Goal: Transaction & Acquisition: Purchase product/service

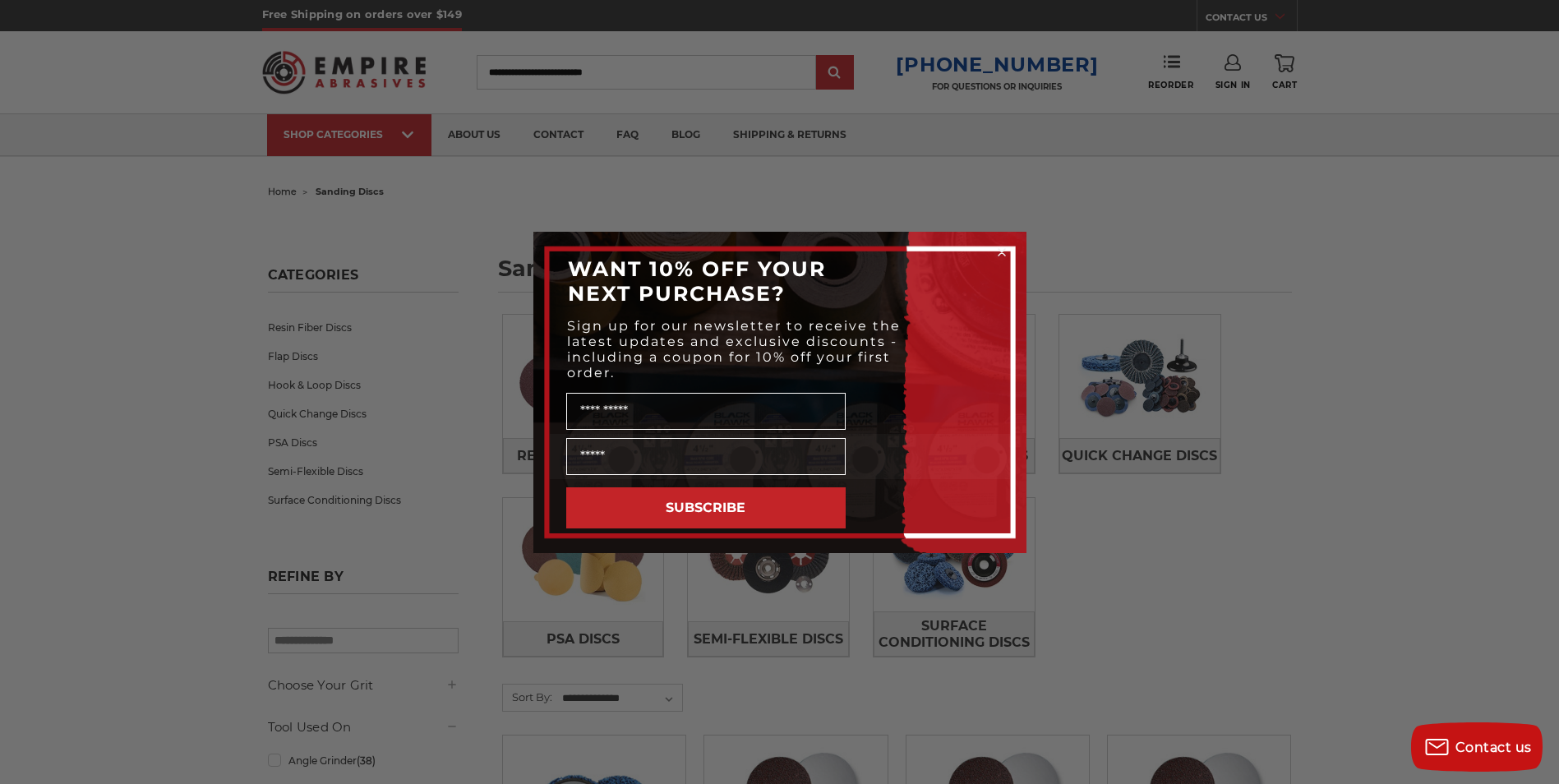
click at [997, 250] on circle "Close dialog" at bounding box center [1001, 251] width 15 height 15
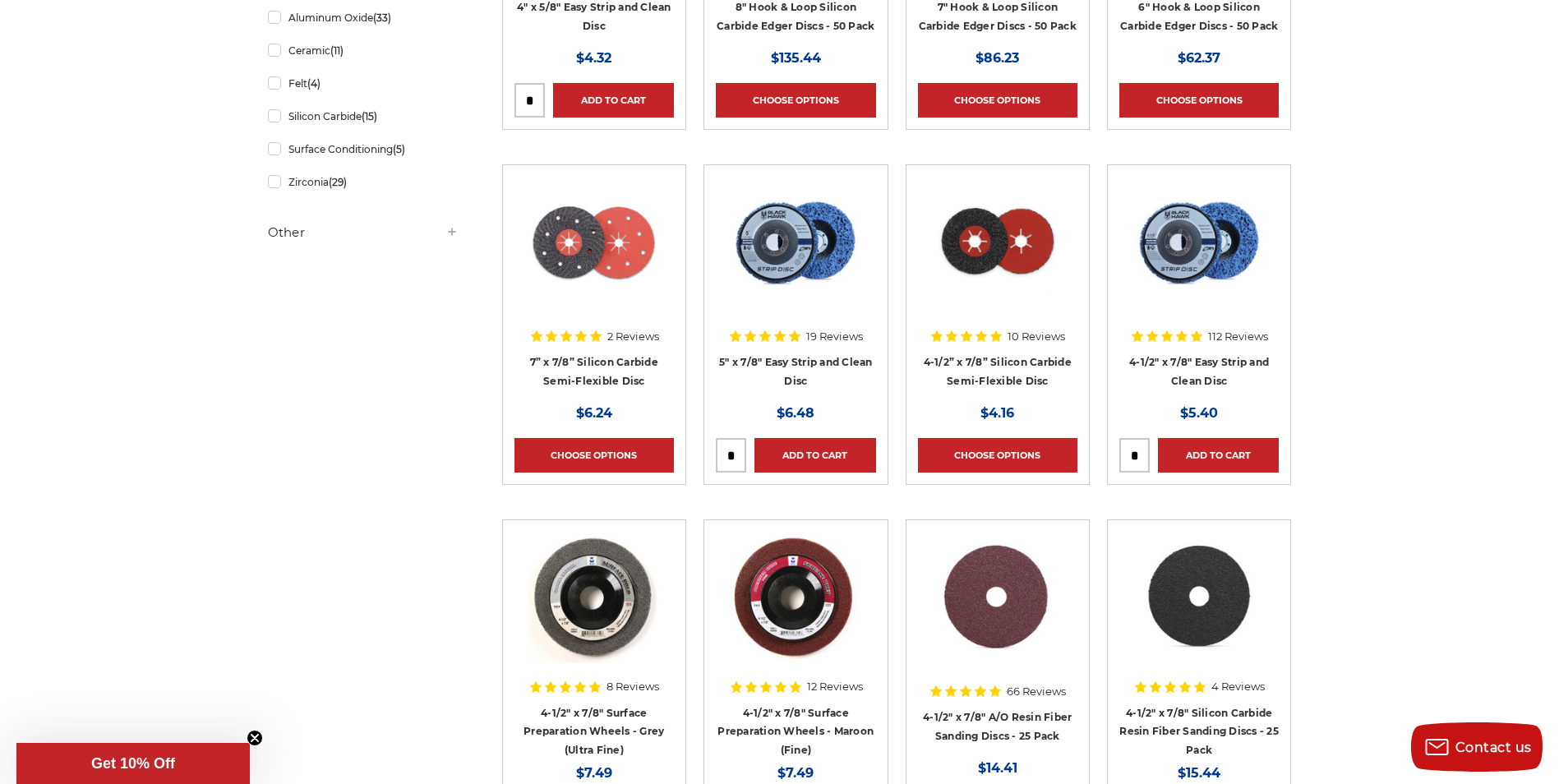
scroll to position [987, 0]
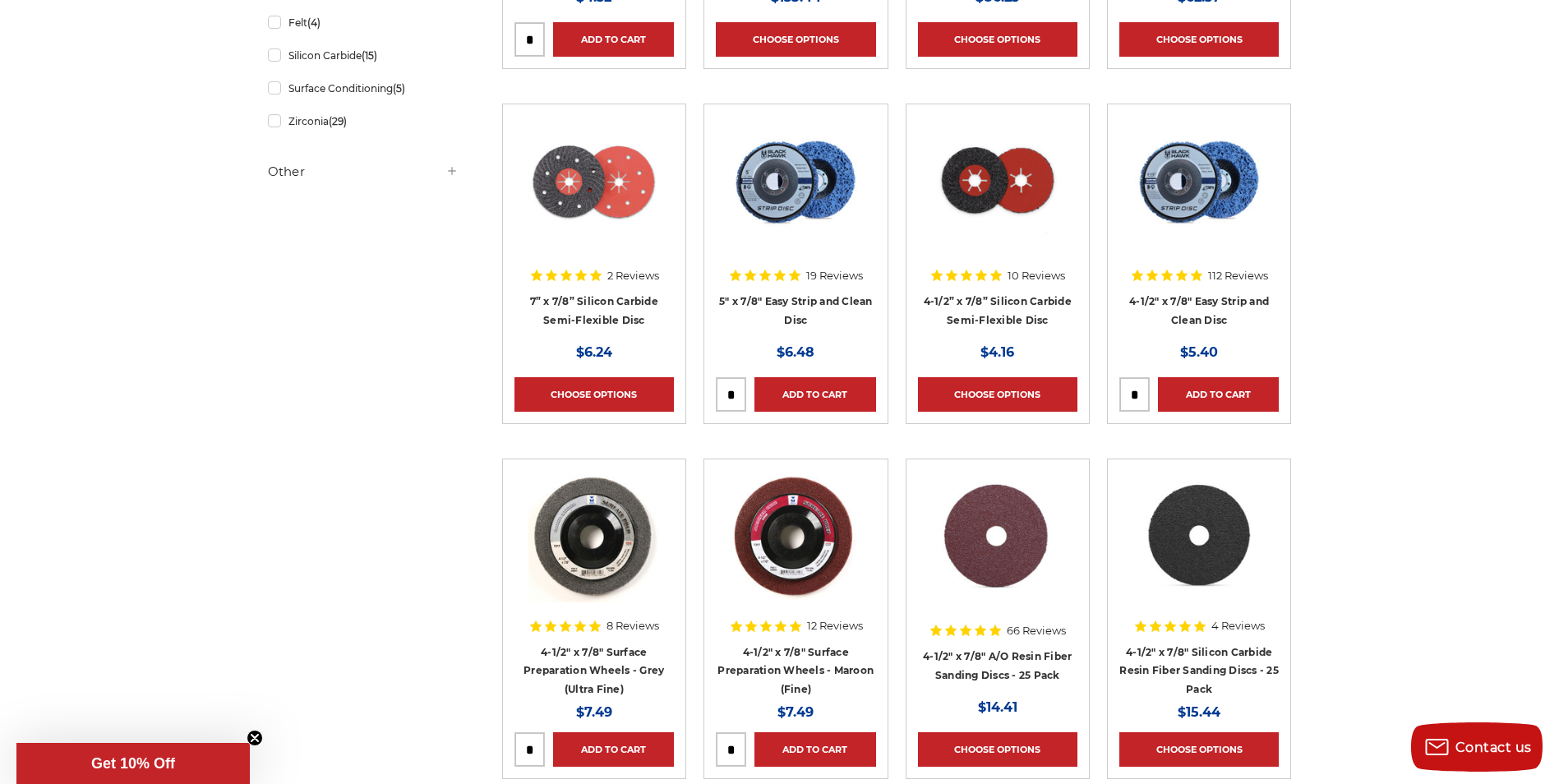
click at [982, 567] on img at bounding box center [997, 536] width 134 height 131
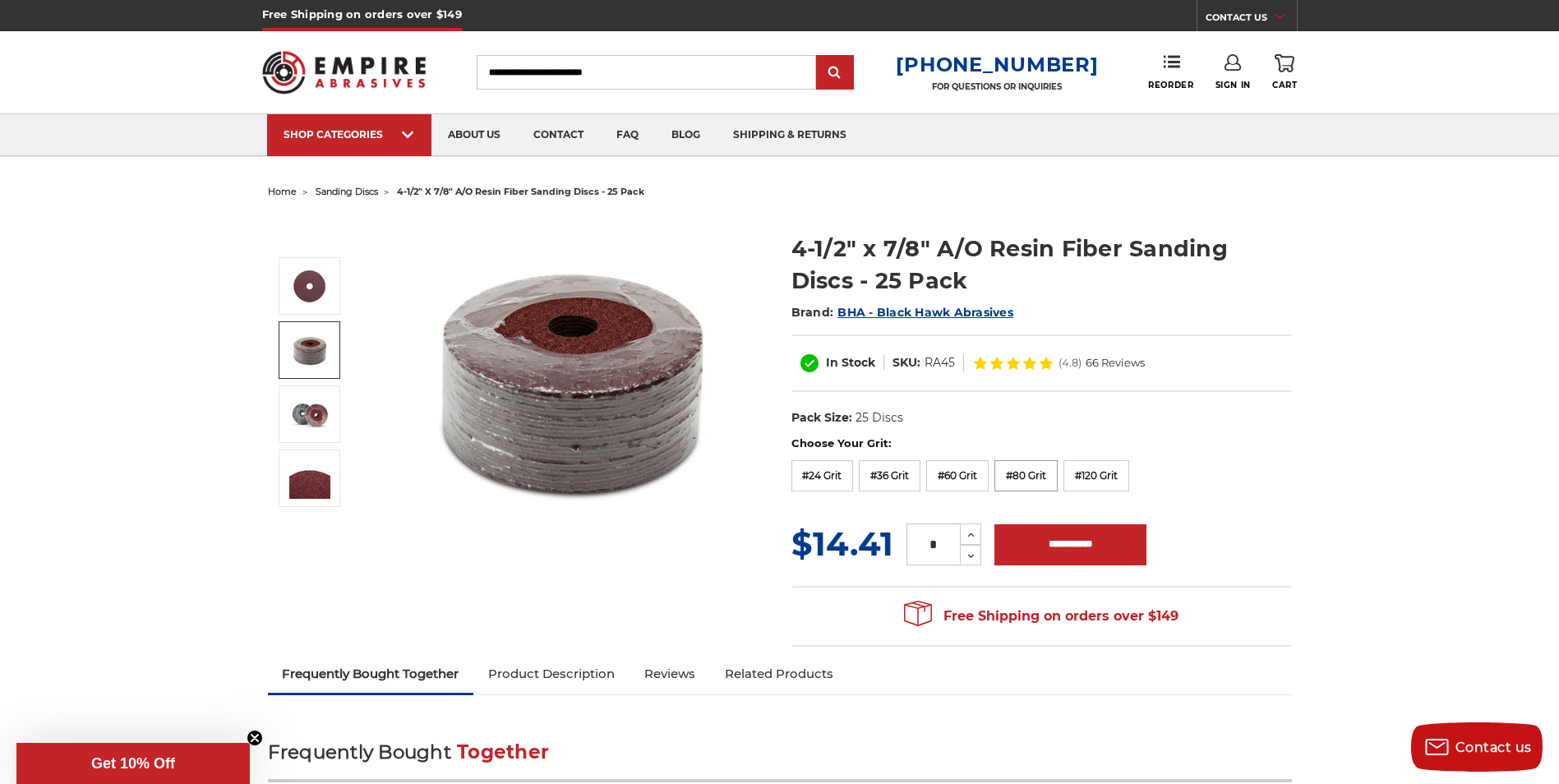
click at [1022, 481] on label "#80 Grit" at bounding box center [1026, 476] width 63 height 32
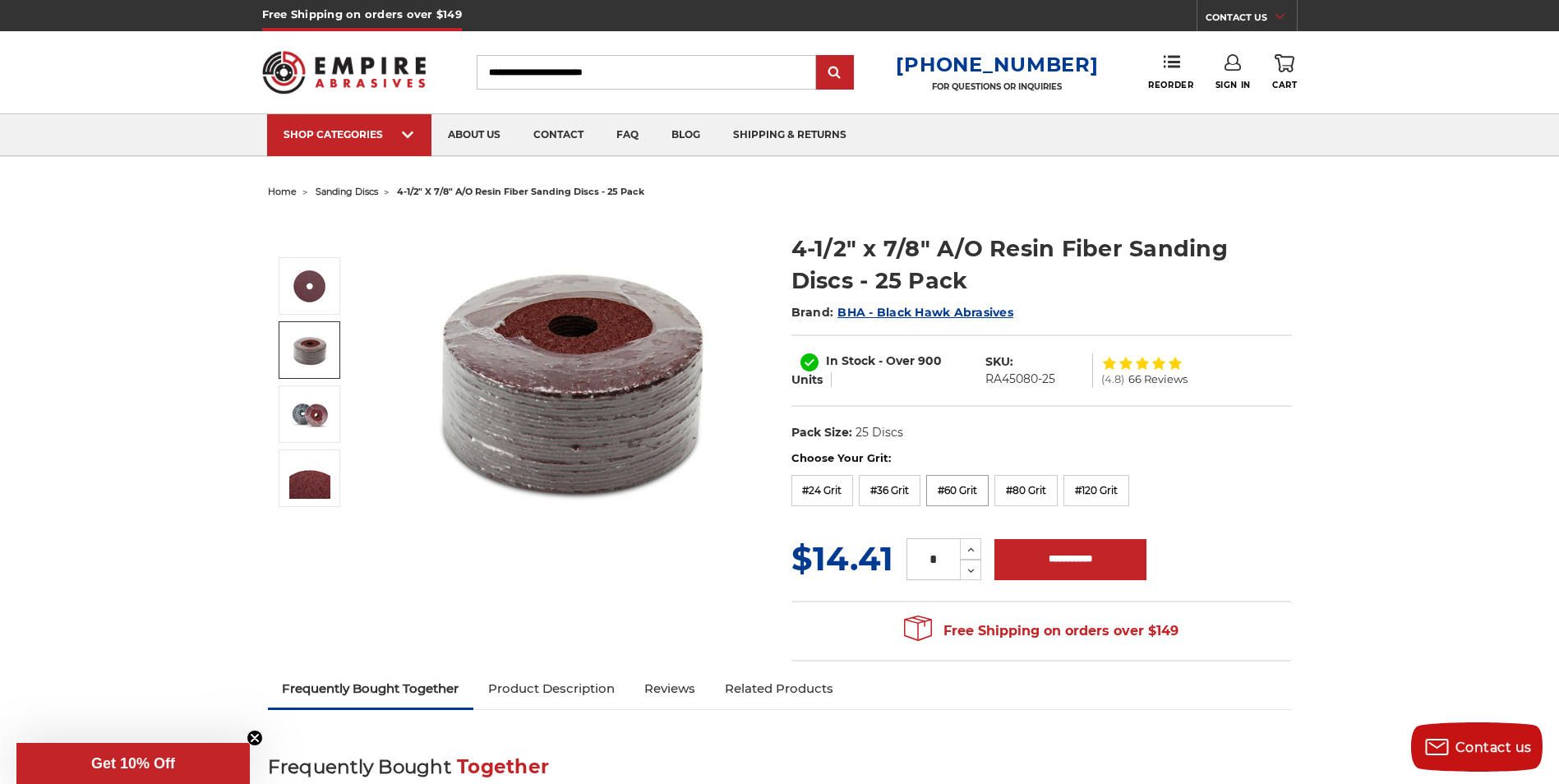
click at [959, 487] on label "#60 Grit" at bounding box center [957, 490] width 62 height 32
click at [1016, 490] on label "#80 Grit" at bounding box center [1026, 490] width 63 height 32
drag, startPoint x: 1054, startPoint y: 378, endPoint x: 980, endPoint y: 383, distance: 74.2
click at [980, 383] on dl "SKU: RA45080-25" at bounding box center [1035, 371] width 115 height 34
copy dd "RA45080-25"
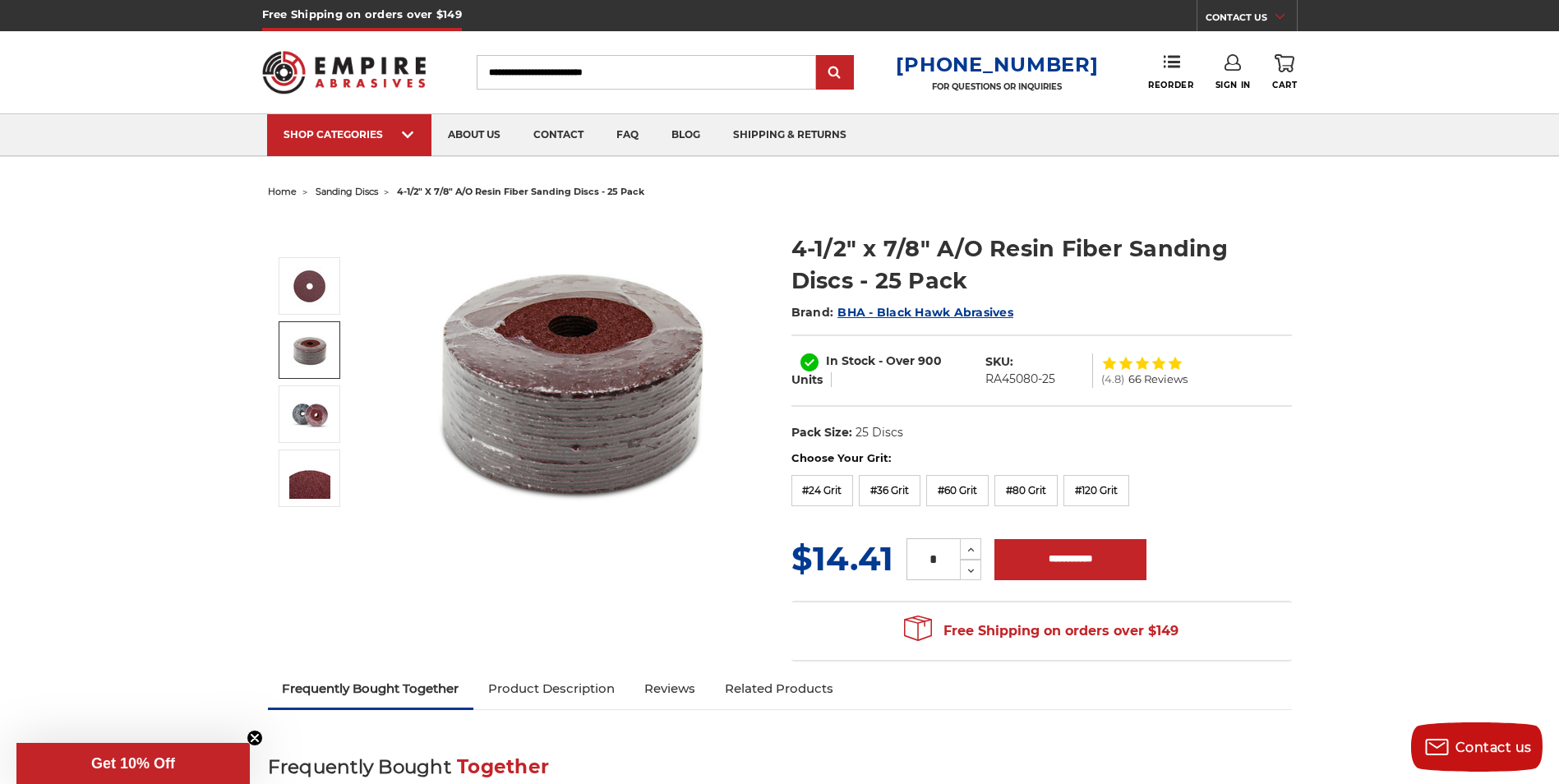
click at [537, 77] on input "Search" at bounding box center [646, 72] width 339 height 34
paste input "**********"
type input "**********"
click at [852, 65] on input "submit" at bounding box center [835, 73] width 33 height 33
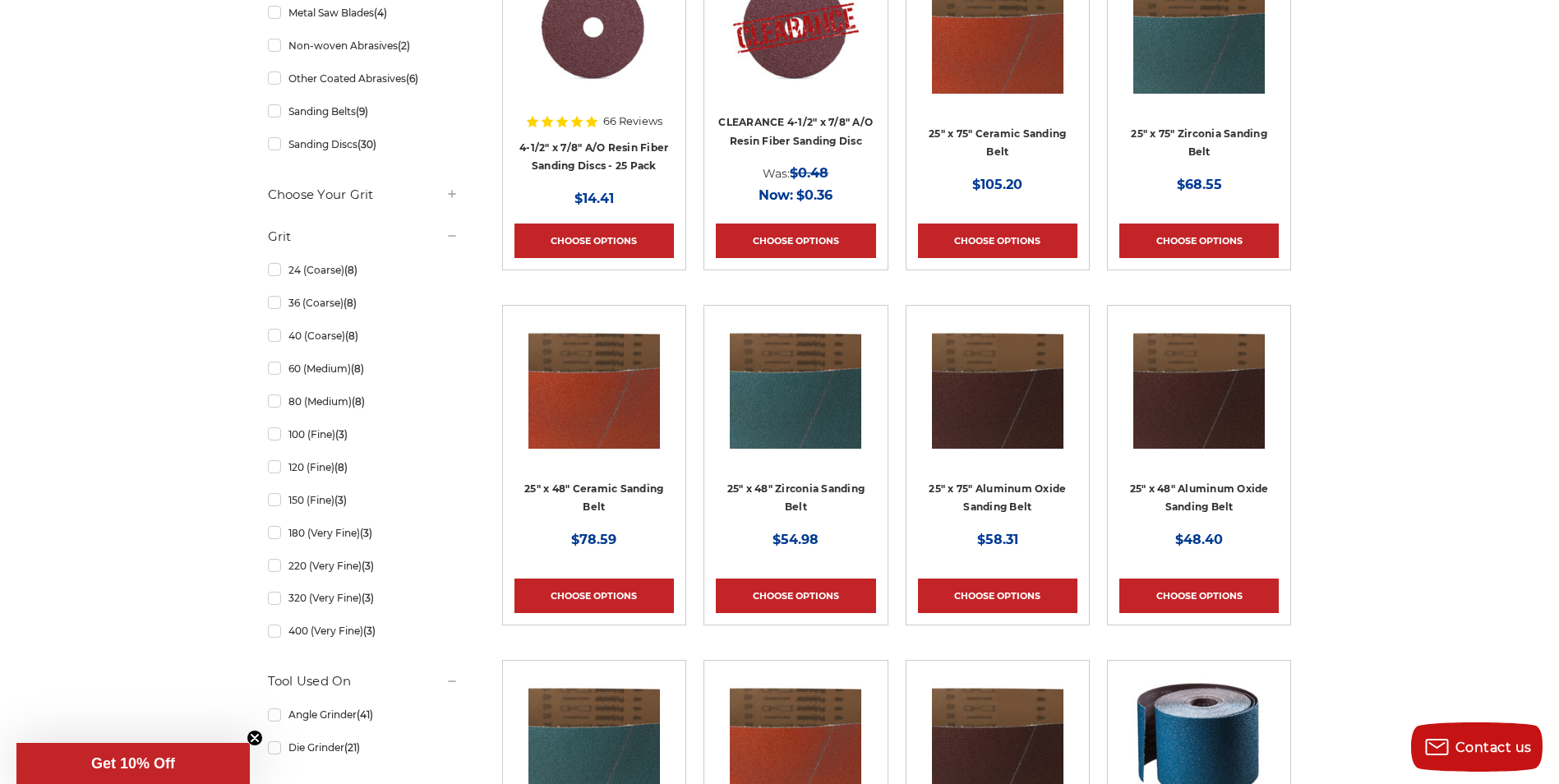
scroll to position [493, 0]
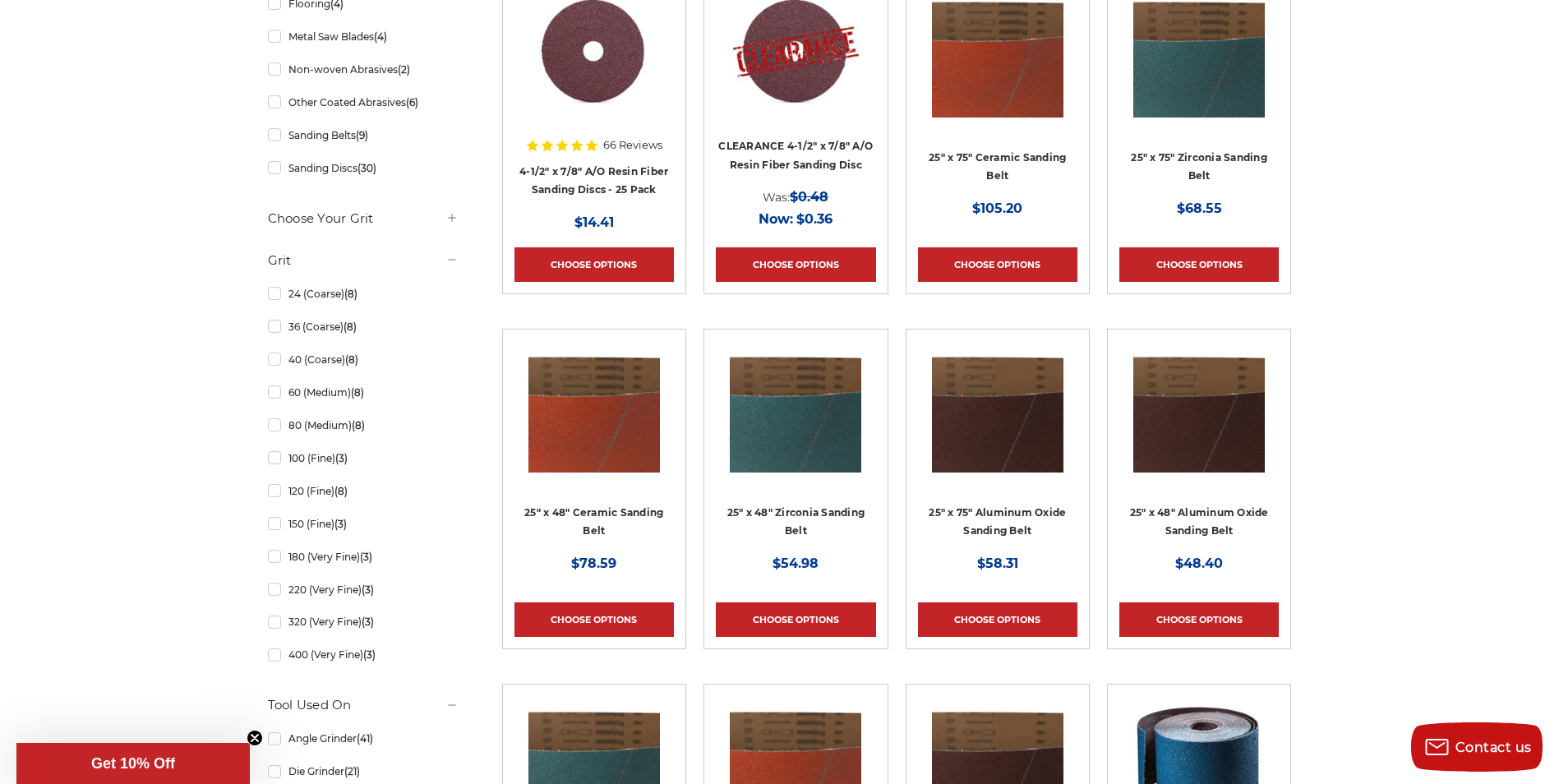
click at [599, 72] on img at bounding box center [595, 52] width 134 height 131
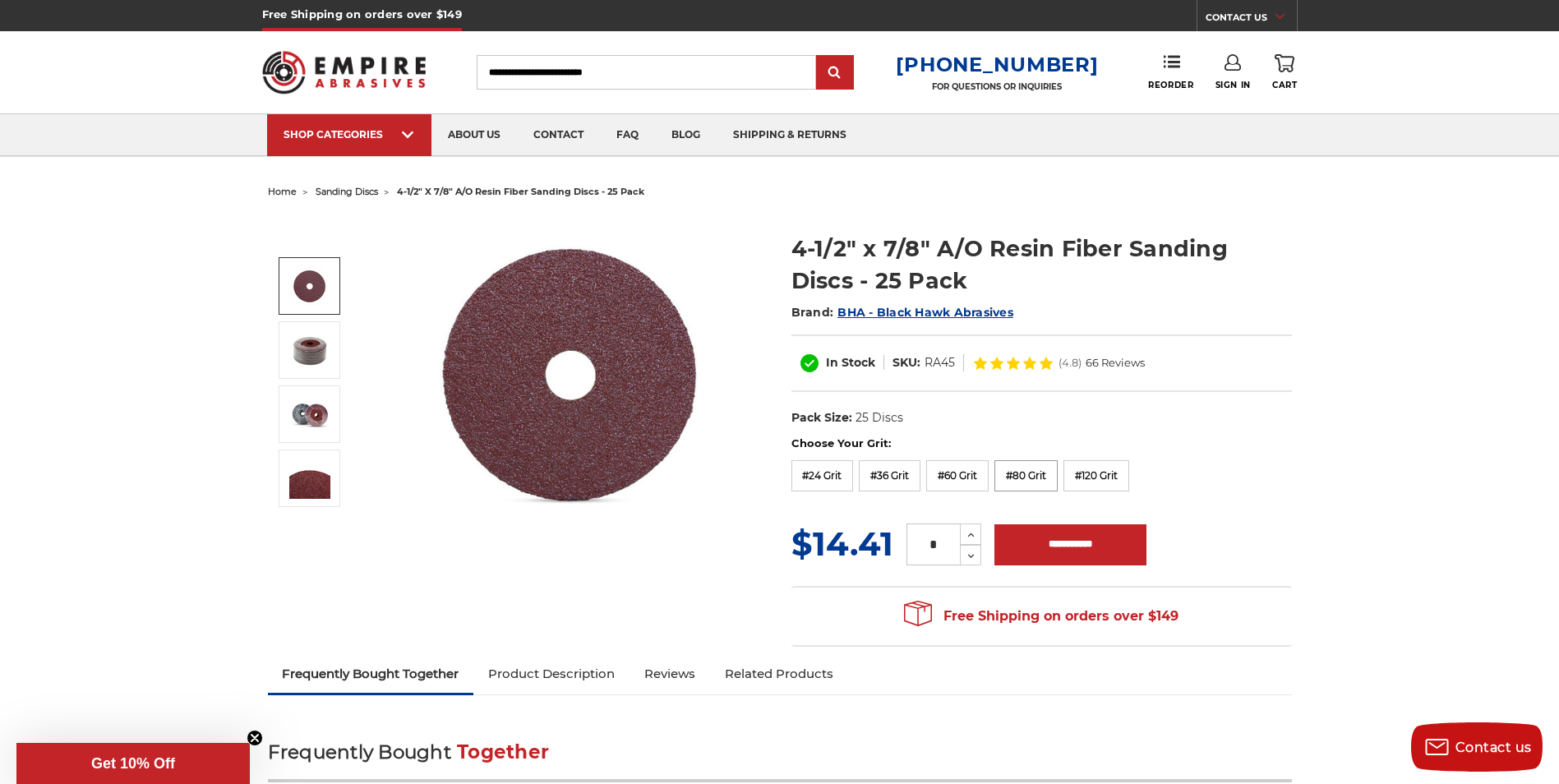
click at [1014, 474] on label "#80 Grit" at bounding box center [1026, 476] width 63 height 32
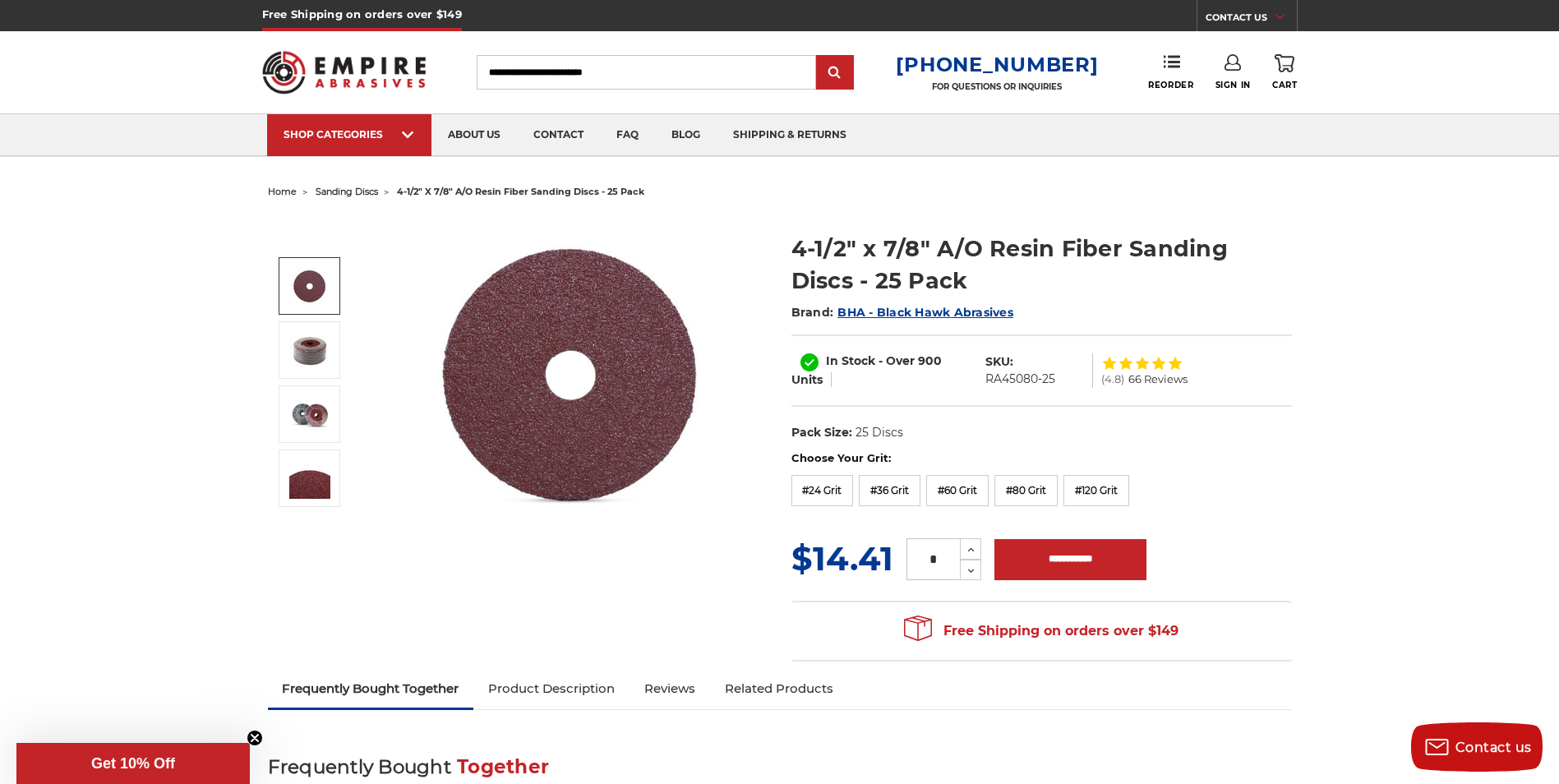
click at [572, 299] on img at bounding box center [573, 377] width 329 height 324
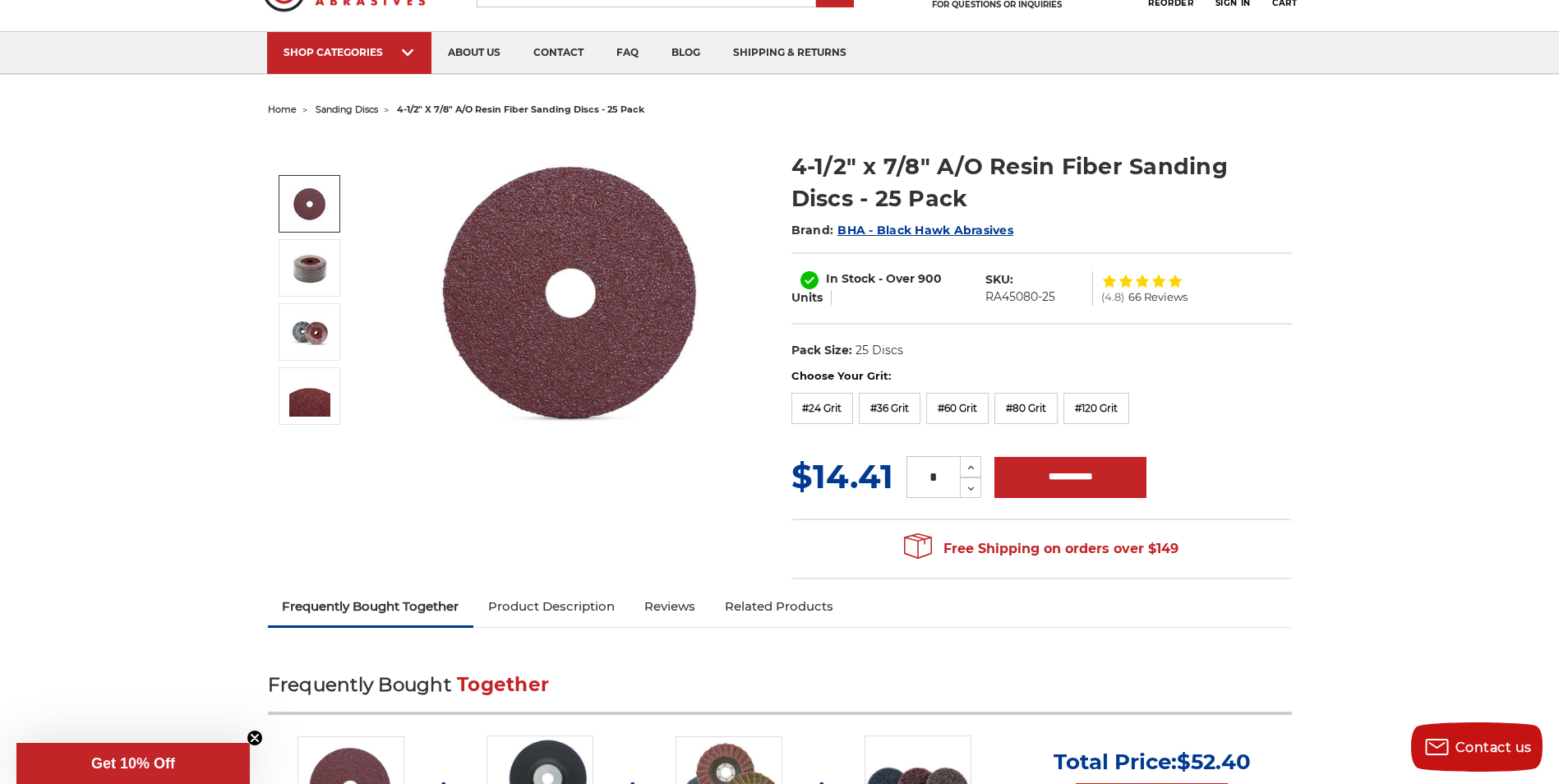
click at [596, 240] on img at bounding box center [573, 295] width 329 height 324
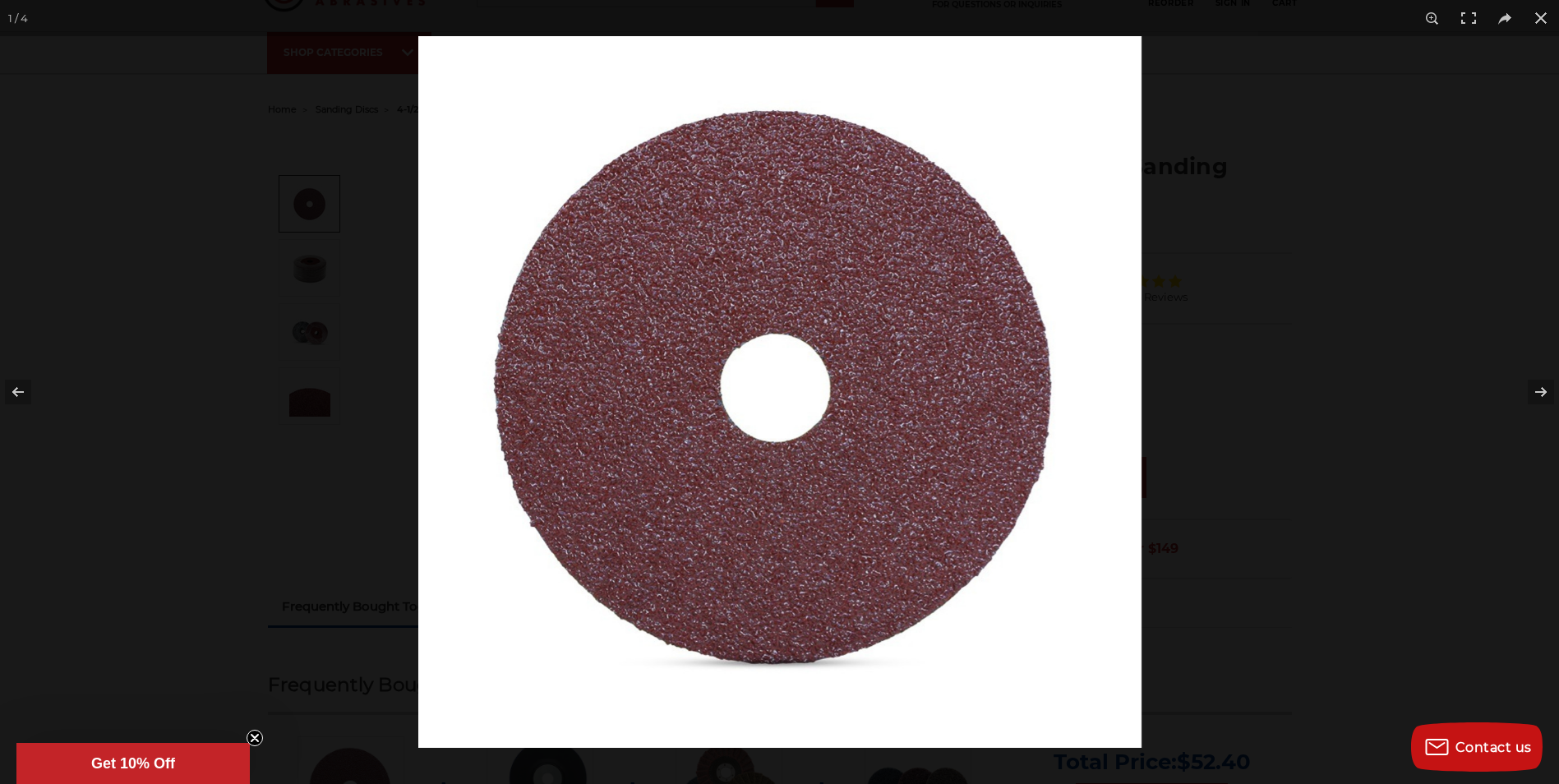
click at [750, 141] on img at bounding box center [780, 392] width 723 height 712
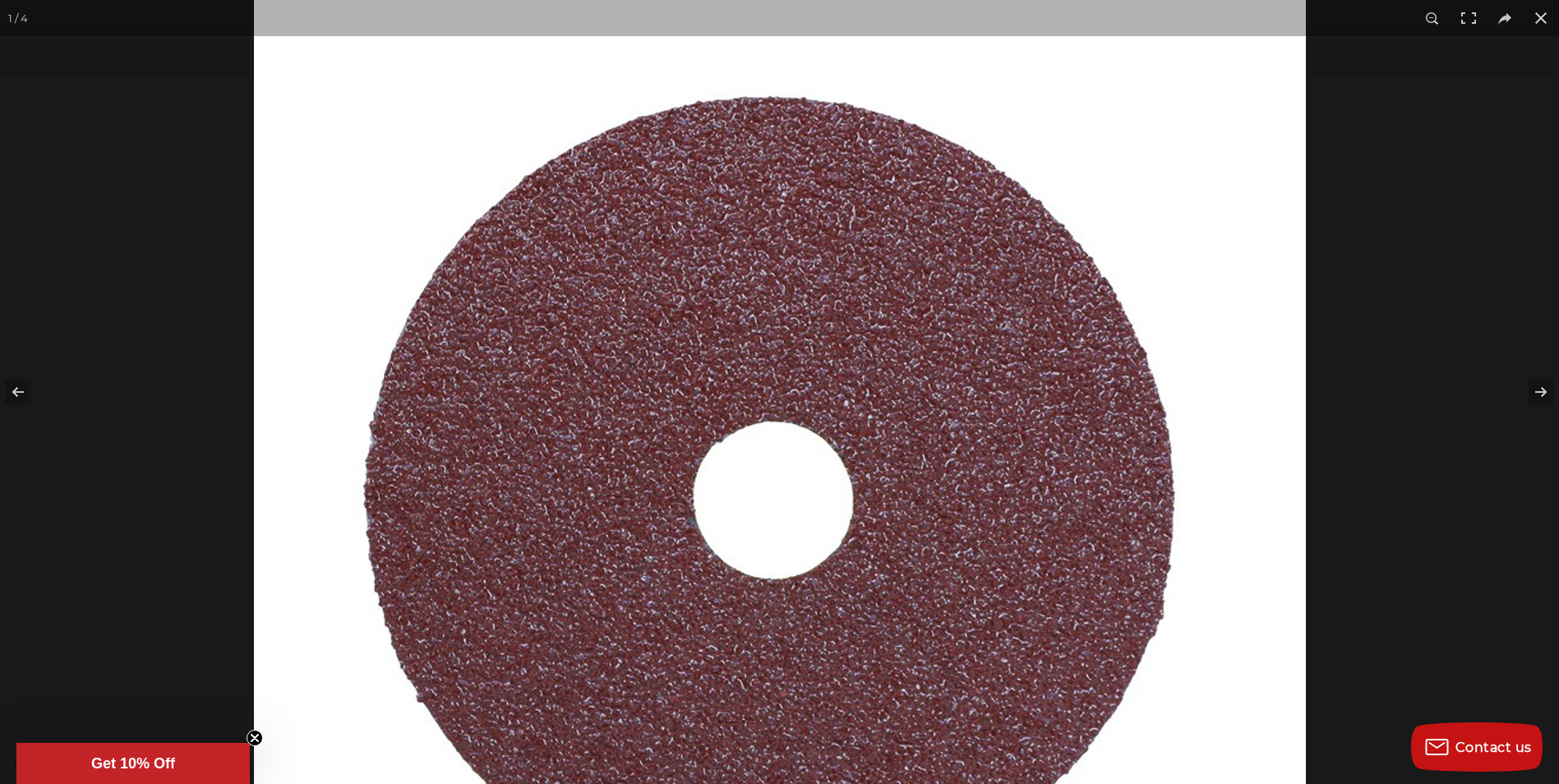
click at [753, 154] on img at bounding box center [780, 505] width 1053 height 1035
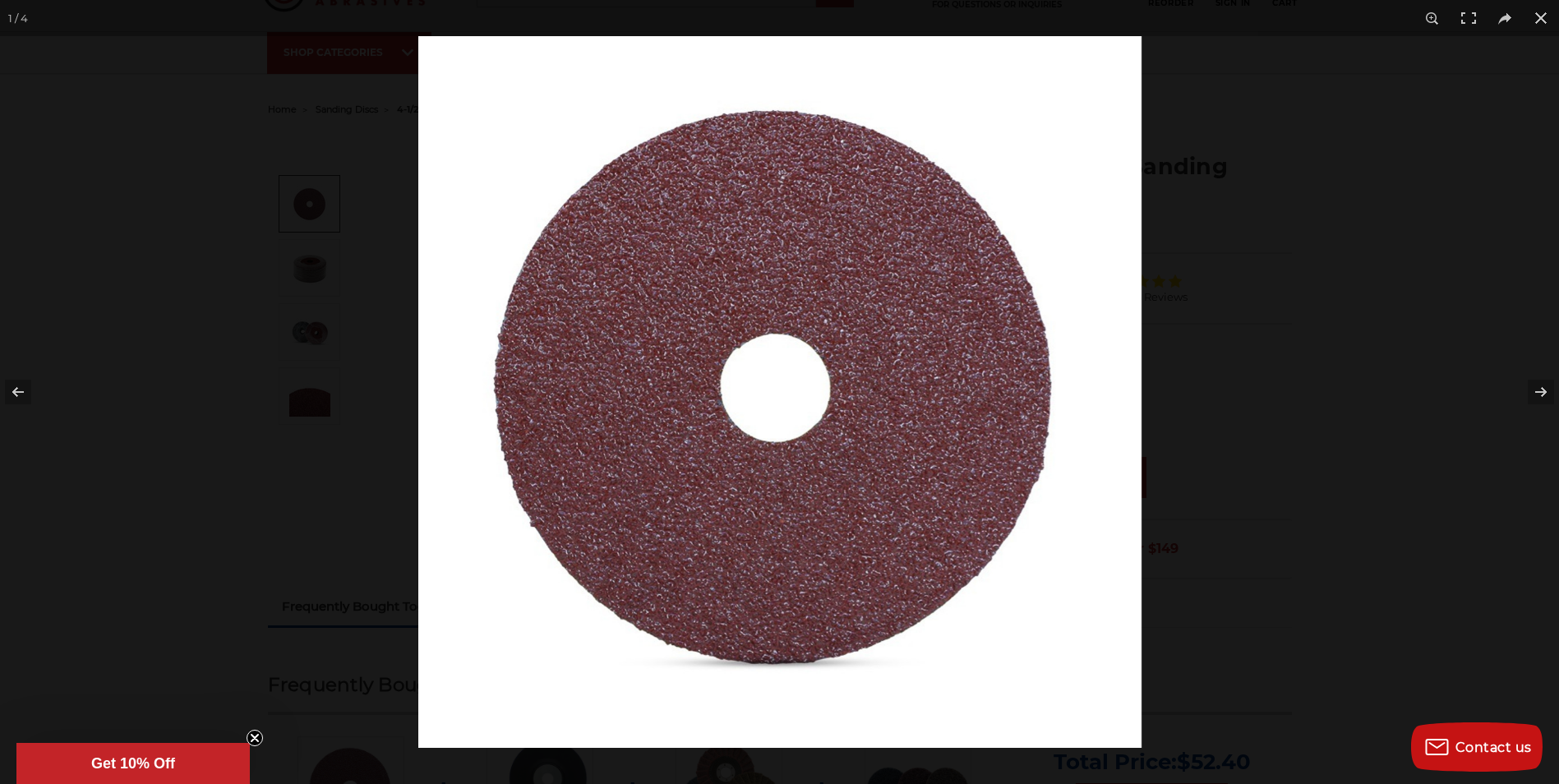
click at [763, 194] on img at bounding box center [780, 392] width 723 height 712
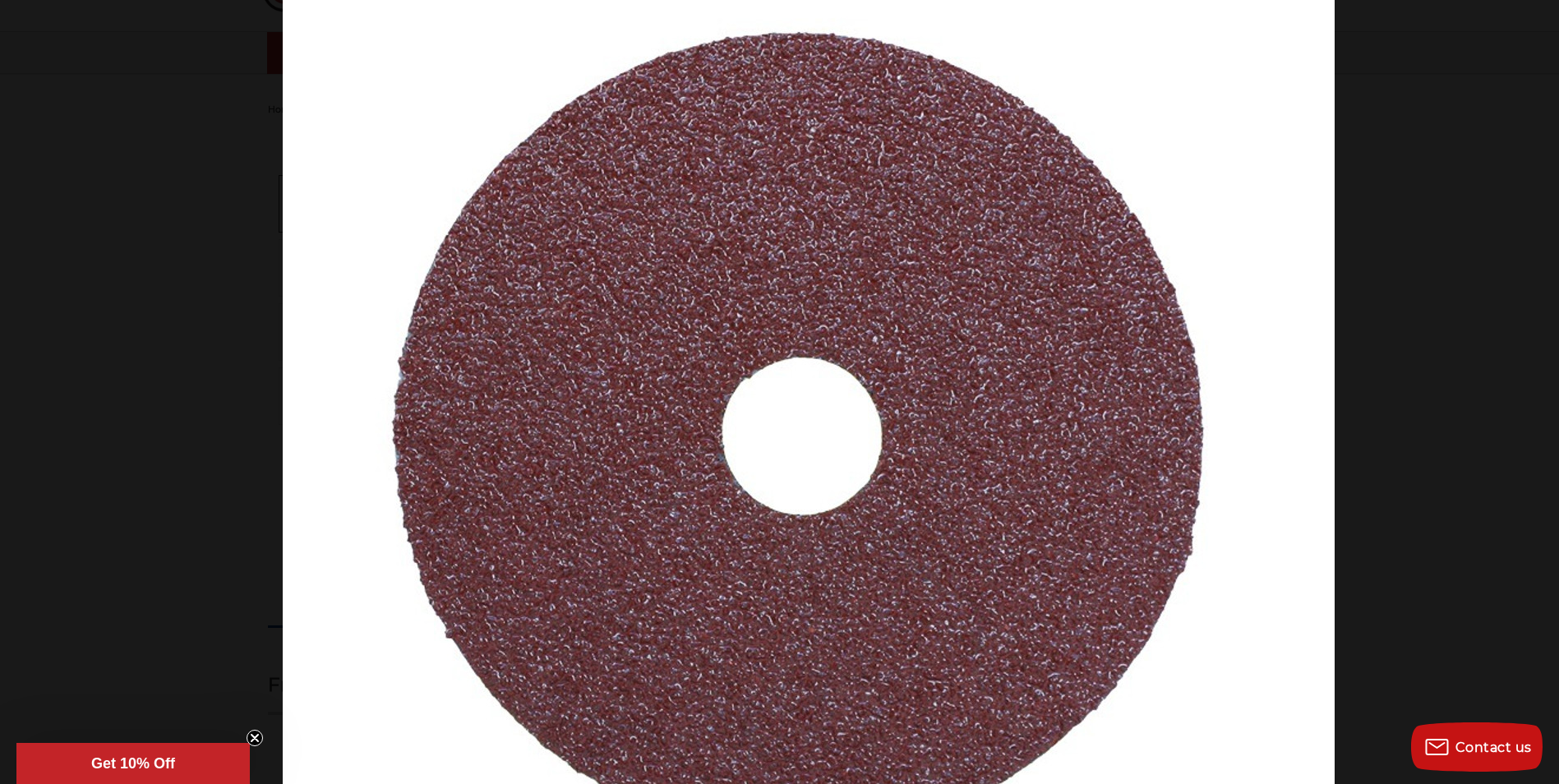
click at [1000, 153] on img at bounding box center [809, 441] width 1053 height 1035
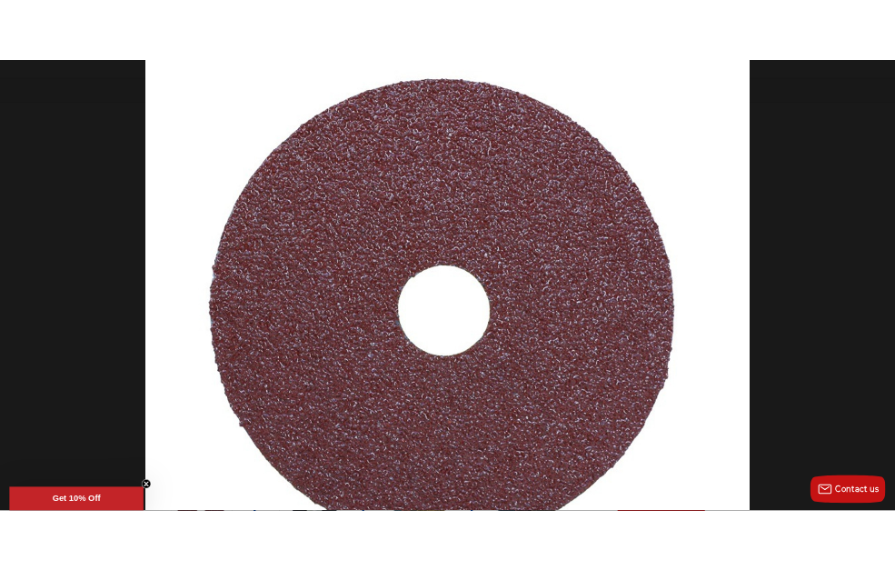
scroll to position [102, 0]
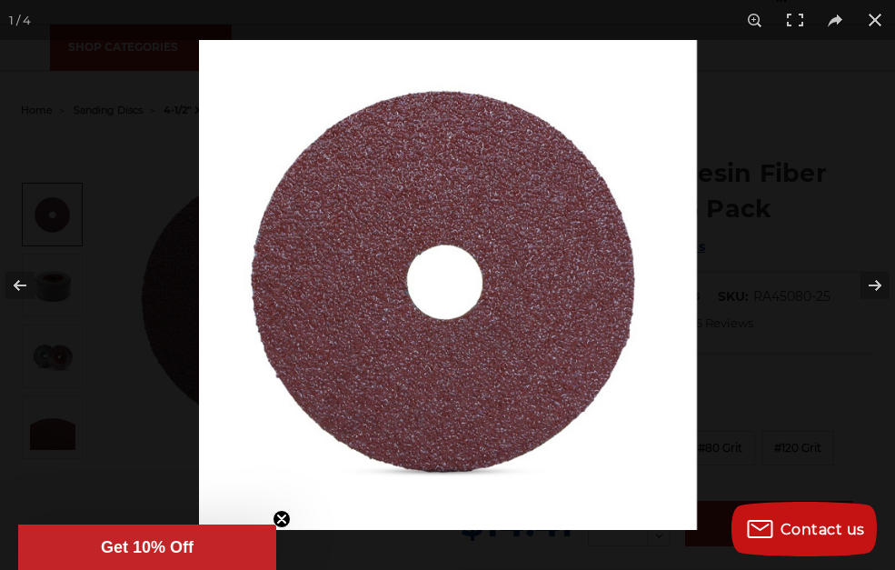
click at [498, 175] on img at bounding box center [448, 285] width 498 height 490
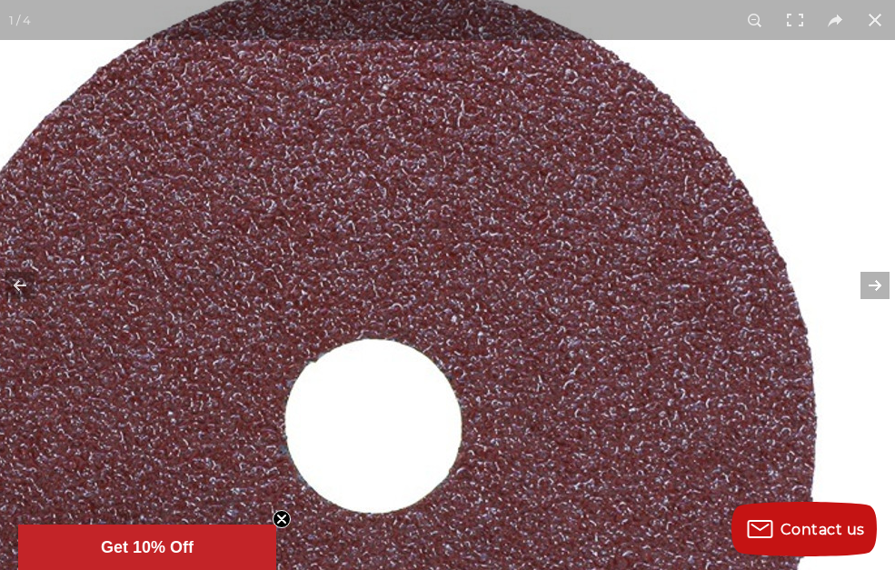
click at [871, 285] on button at bounding box center [864, 285] width 64 height 91
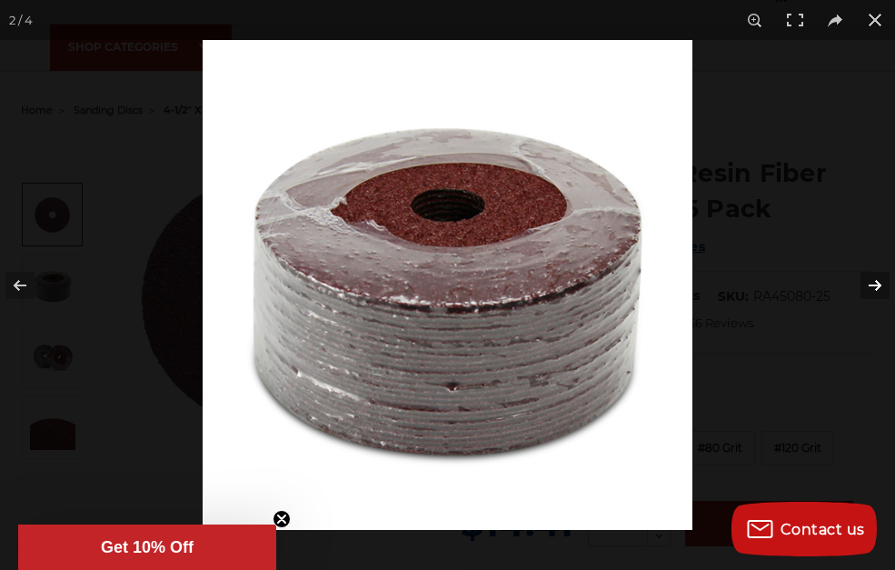
click at [871, 285] on button at bounding box center [864, 285] width 64 height 91
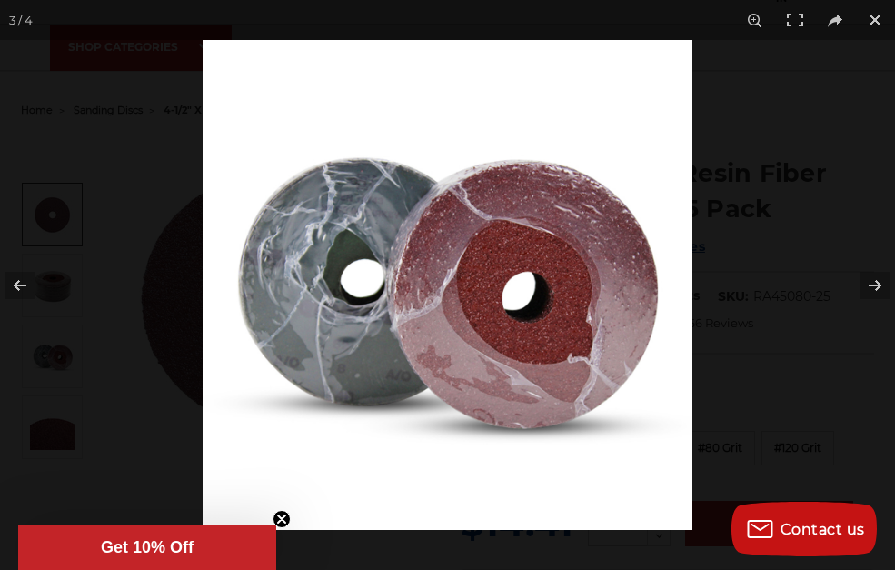
click at [476, 274] on img at bounding box center [448, 285] width 490 height 490
